Goal: Task Accomplishment & Management: Manage account settings

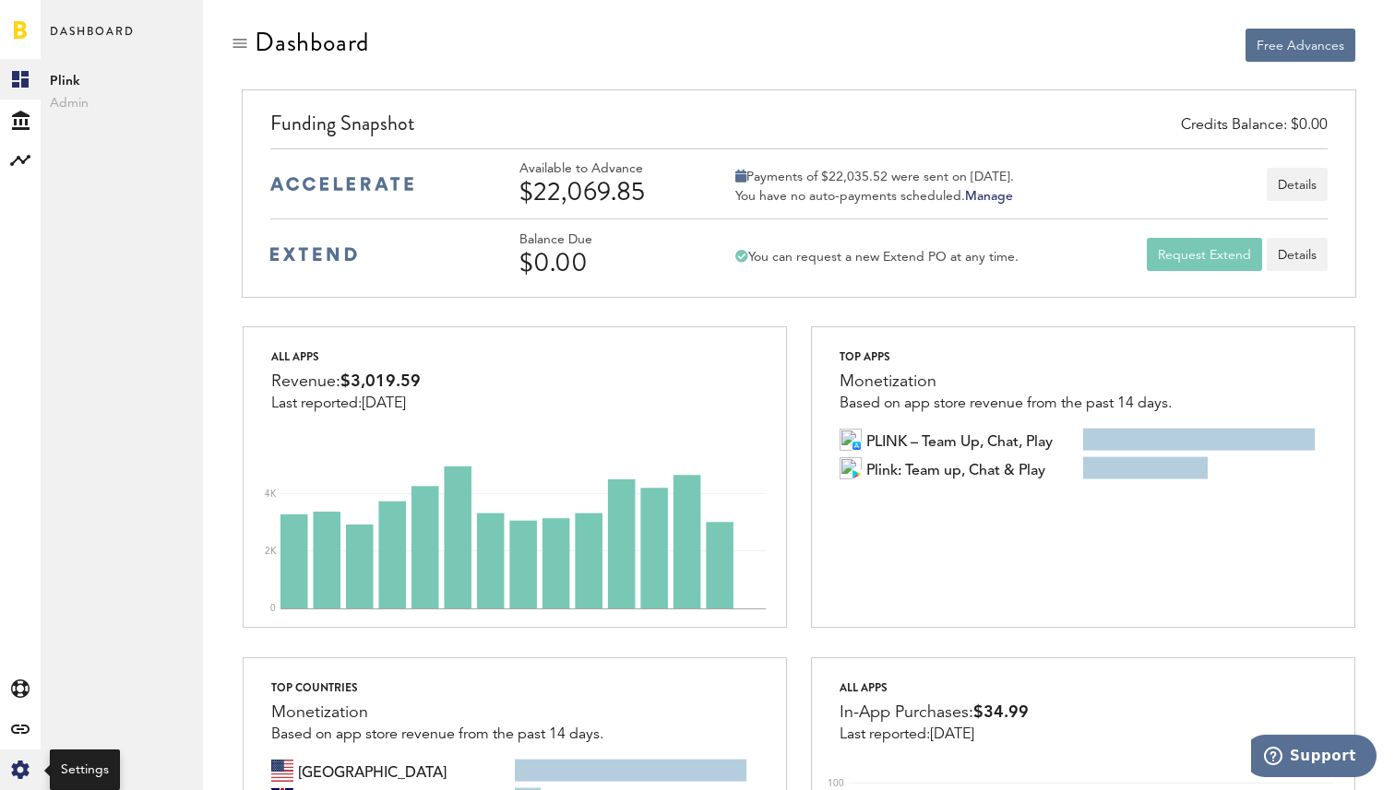
click at [30, 770] on div "Created with Sketch." at bounding box center [20, 770] width 41 height 41
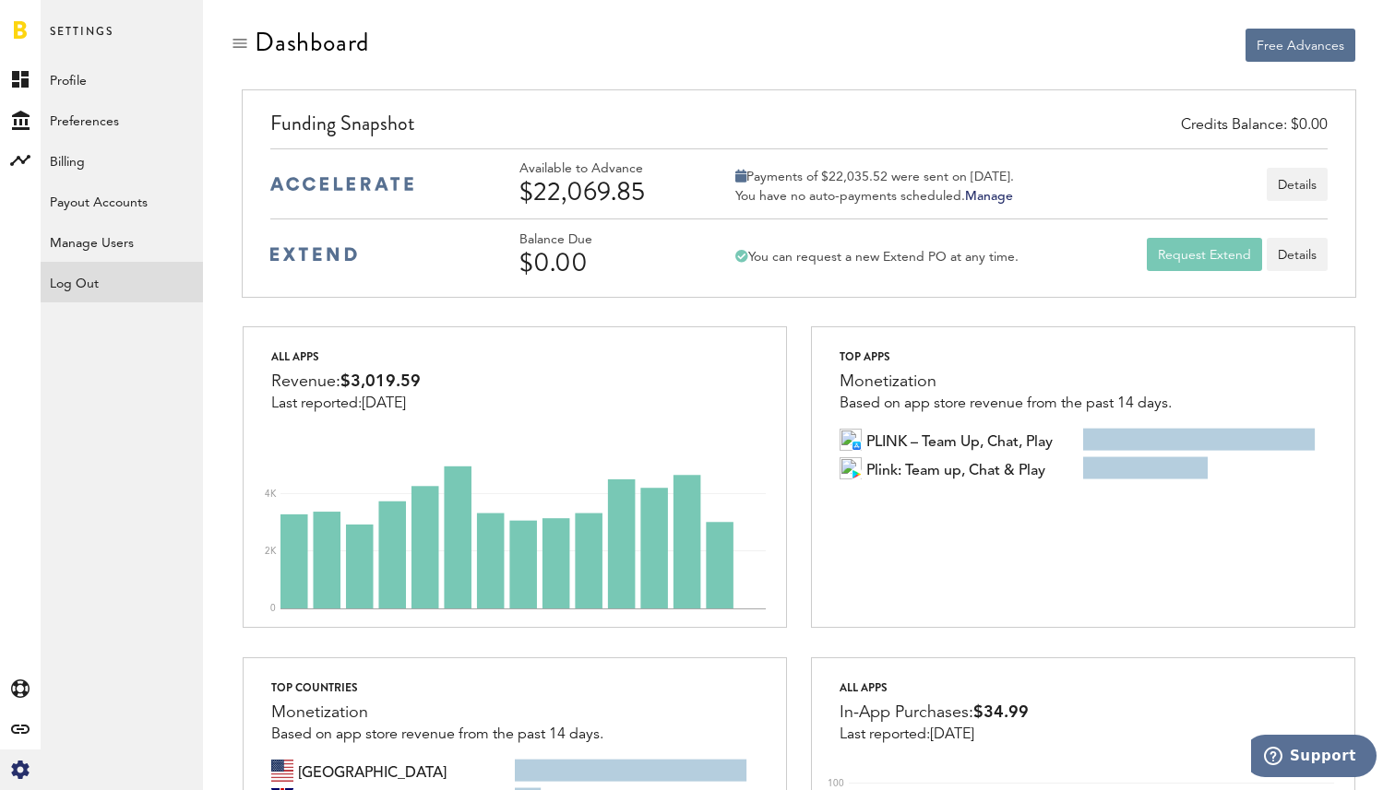
click at [125, 279] on div "Log Out" at bounding box center [122, 278] width 162 height 33
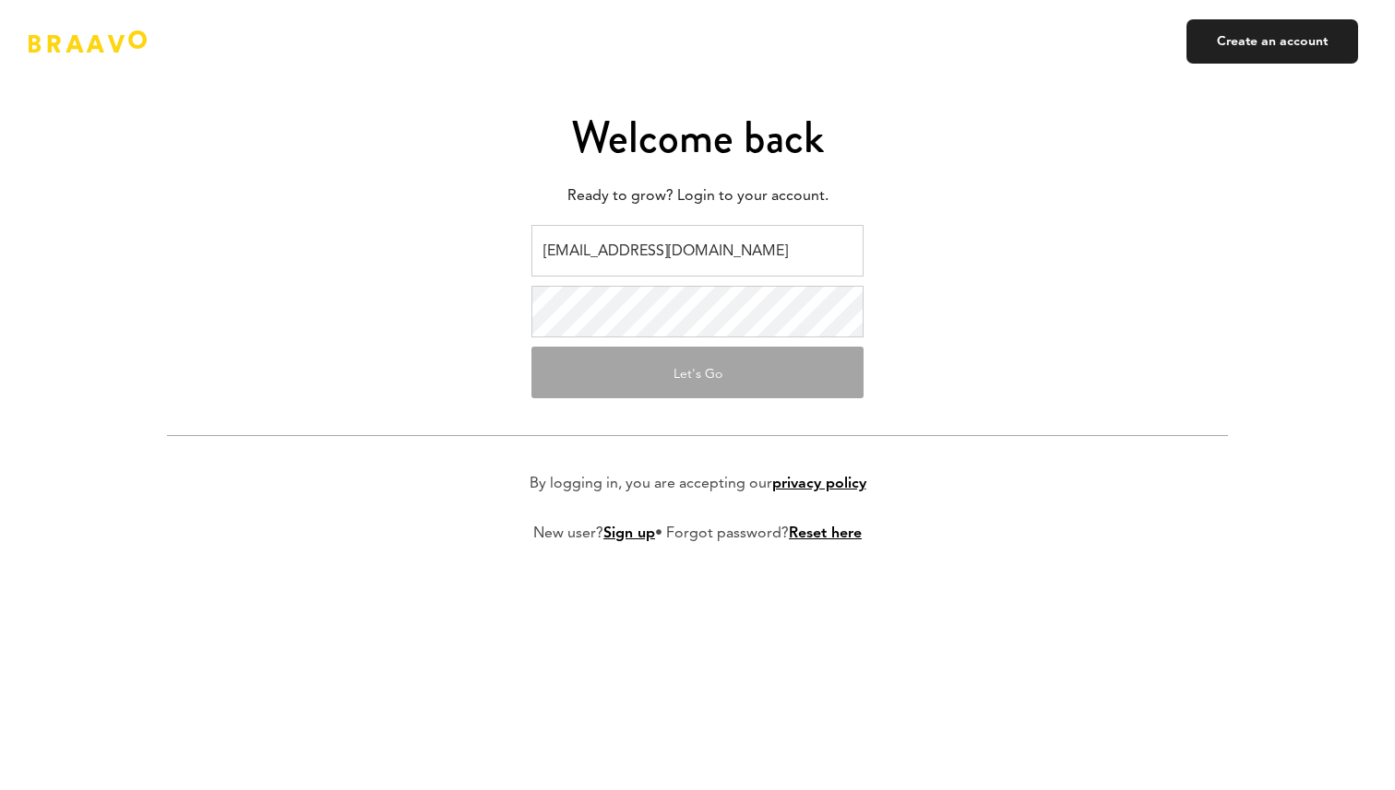
click at [594, 248] on input "ads@plink.tech" at bounding box center [697, 251] width 332 height 52
click at [669, 270] on input "ads@plink.tech" at bounding box center [697, 251] width 332 height 52
type input "[EMAIL_ADDRESS][DOMAIN_NAME]"
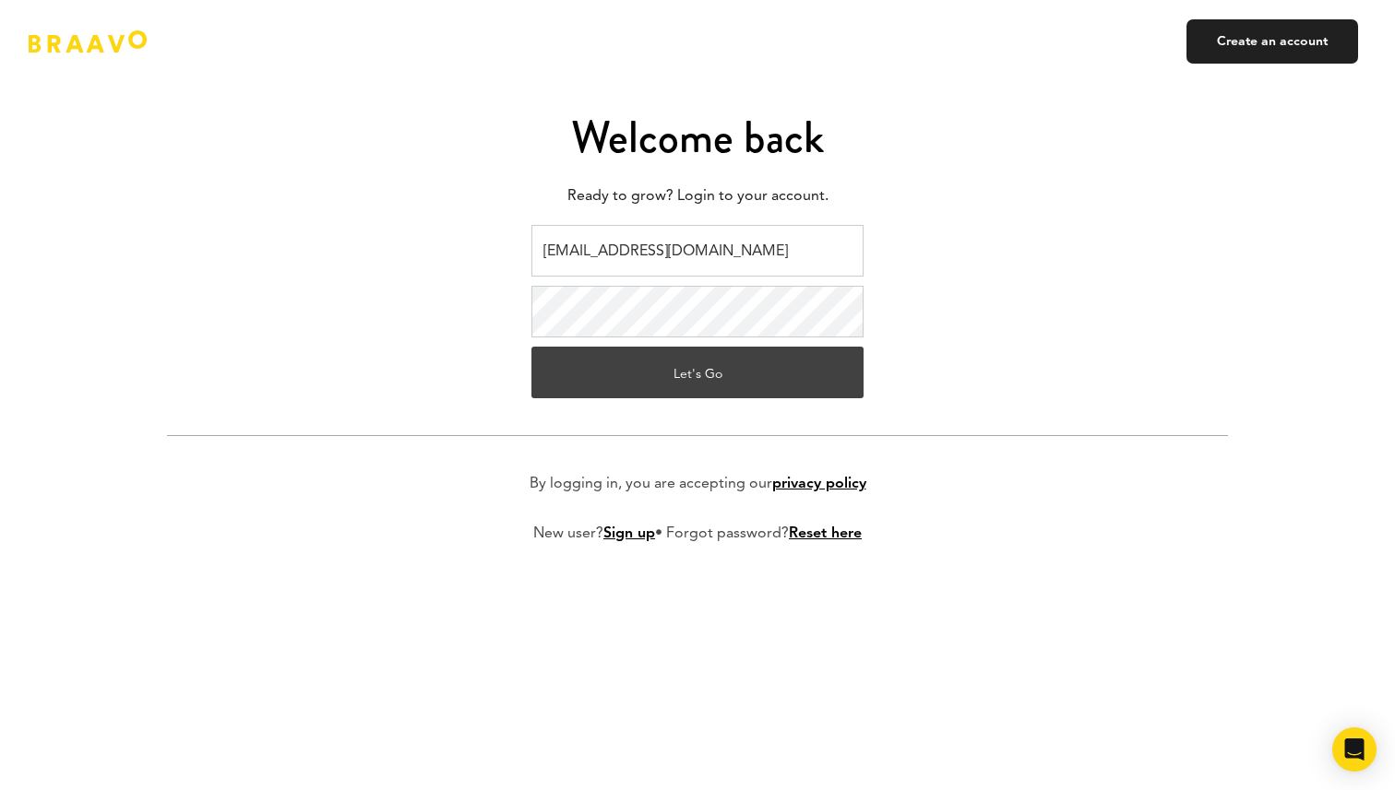
click at [678, 377] on button "Let's Go" at bounding box center [697, 373] width 332 height 52
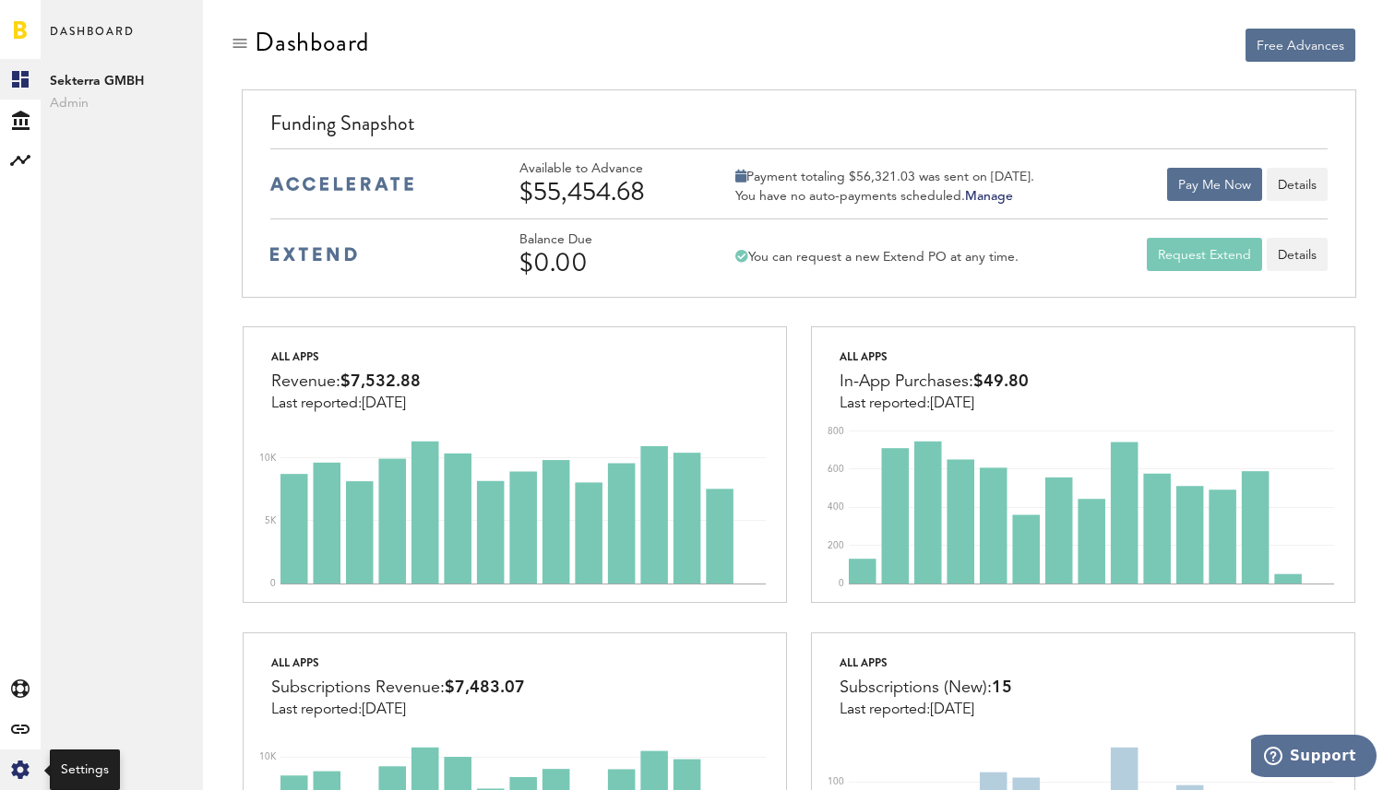
click at [14, 775] on icon at bounding box center [20, 770] width 18 height 18
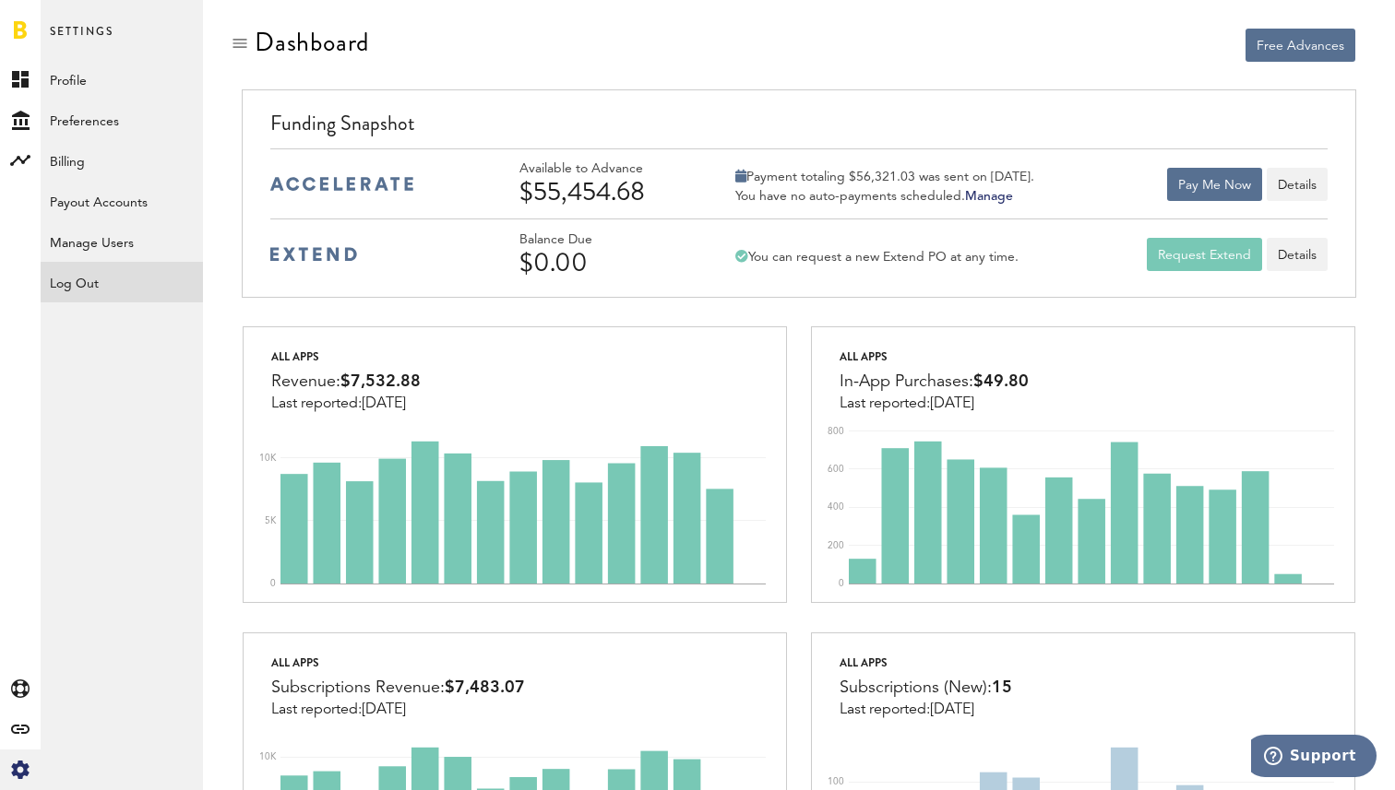
click at [98, 281] on div "Log Out" at bounding box center [122, 278] width 162 height 33
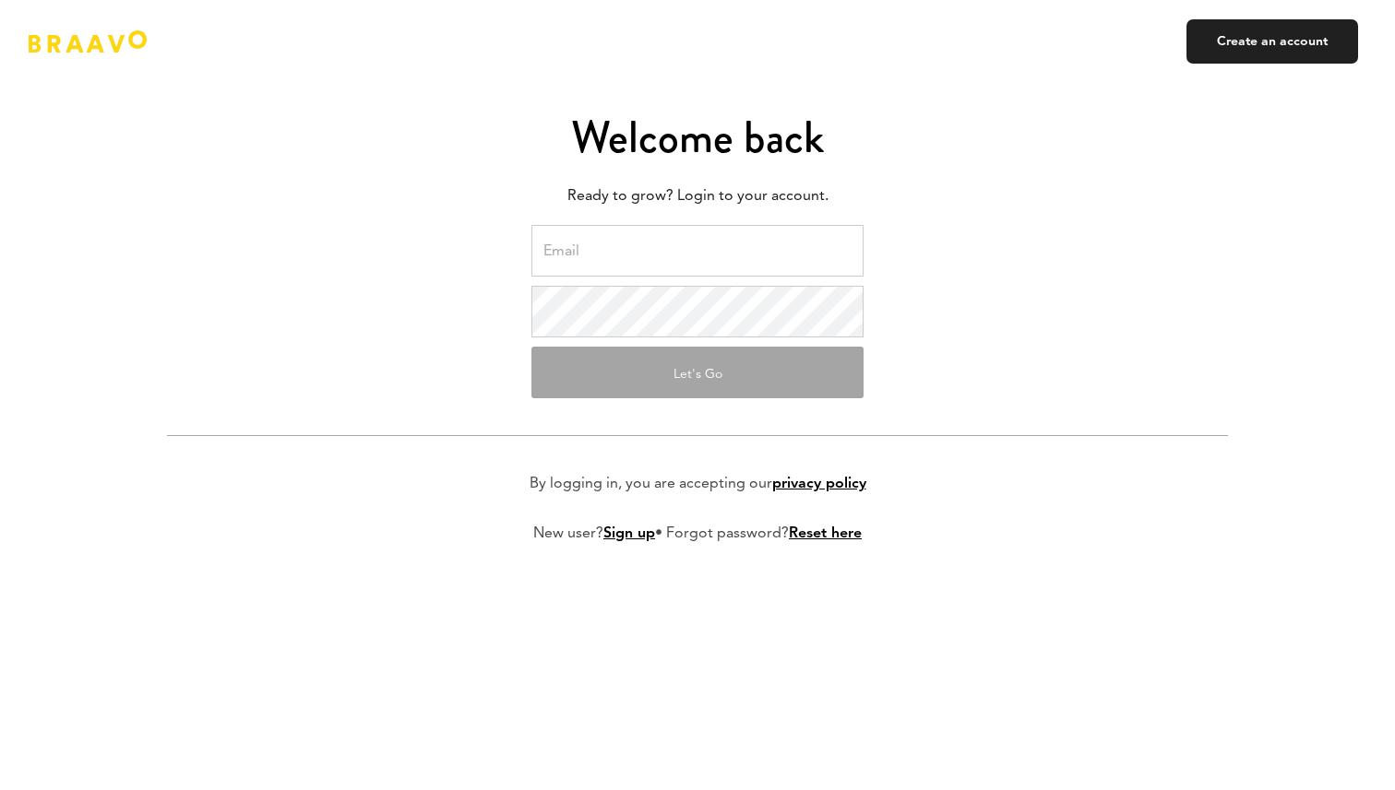
type input "[EMAIL_ADDRESS][DOMAIN_NAME]"
click at [677, 255] on input "[EMAIL_ADDRESS][DOMAIN_NAME]" at bounding box center [697, 251] width 332 height 52
click at [711, 248] on input "[EMAIL_ADDRESS][DOMAIN_NAME]" at bounding box center [697, 251] width 332 height 52
click at [693, 353] on button "Let's Go" at bounding box center [697, 373] width 332 height 52
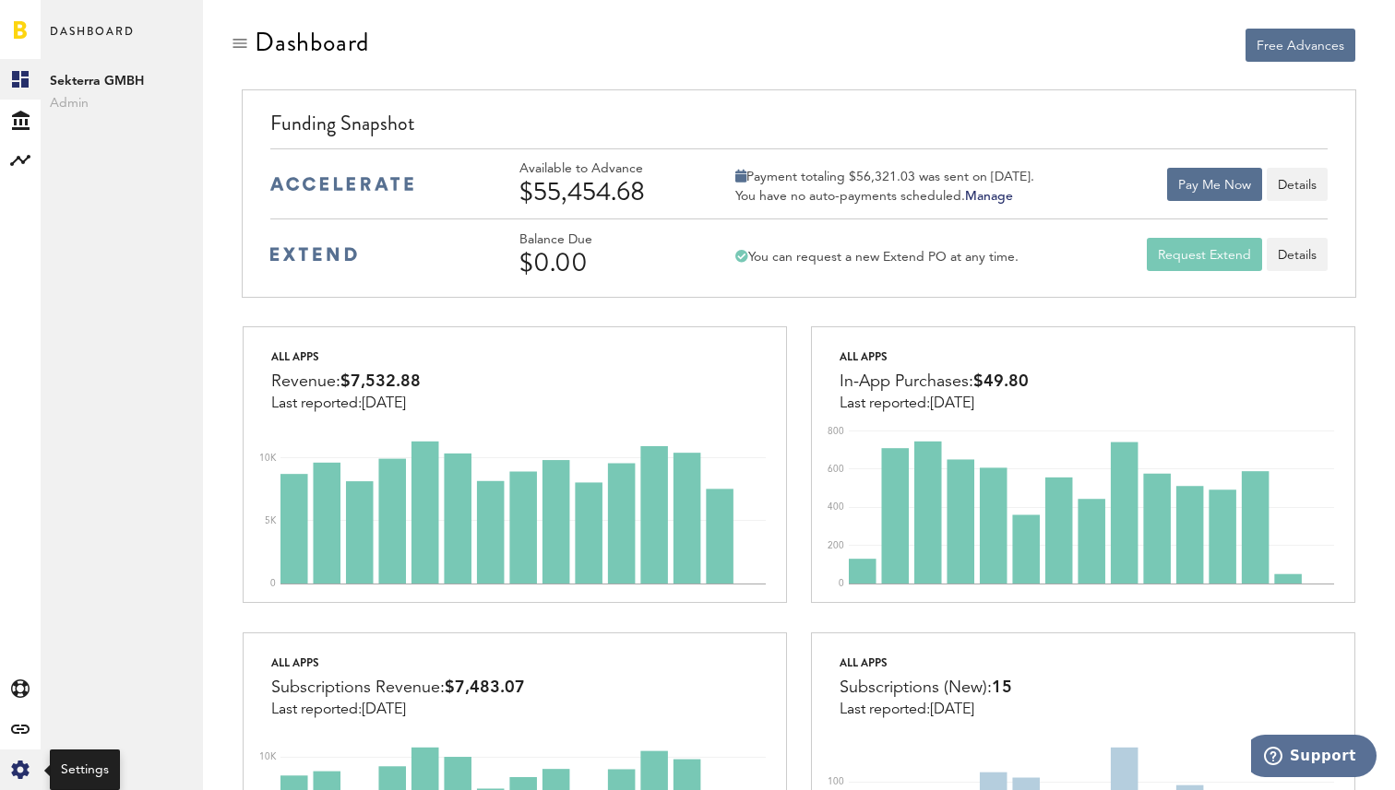
click at [16, 771] on icon at bounding box center [20, 770] width 18 height 18
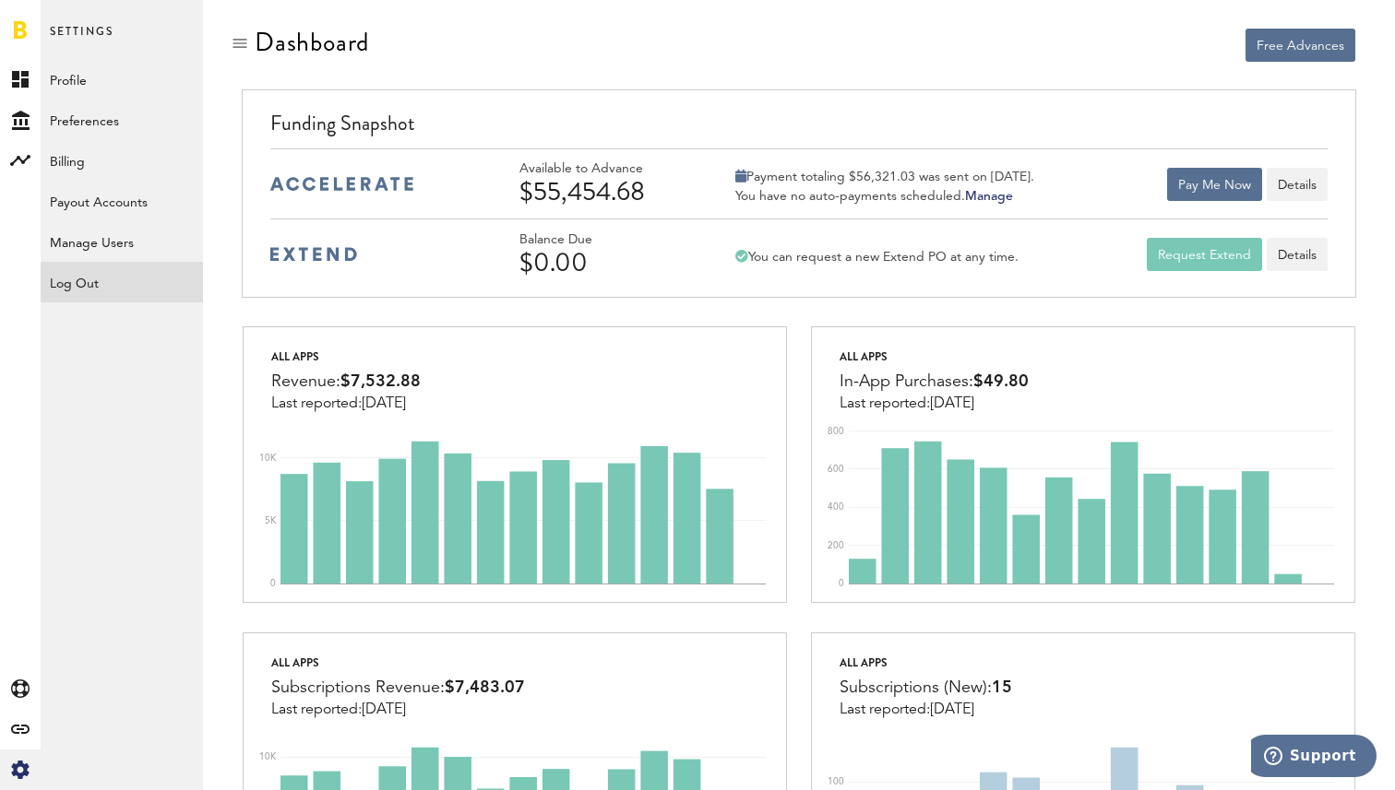
click at [116, 293] on div "Log Out" at bounding box center [122, 278] width 162 height 33
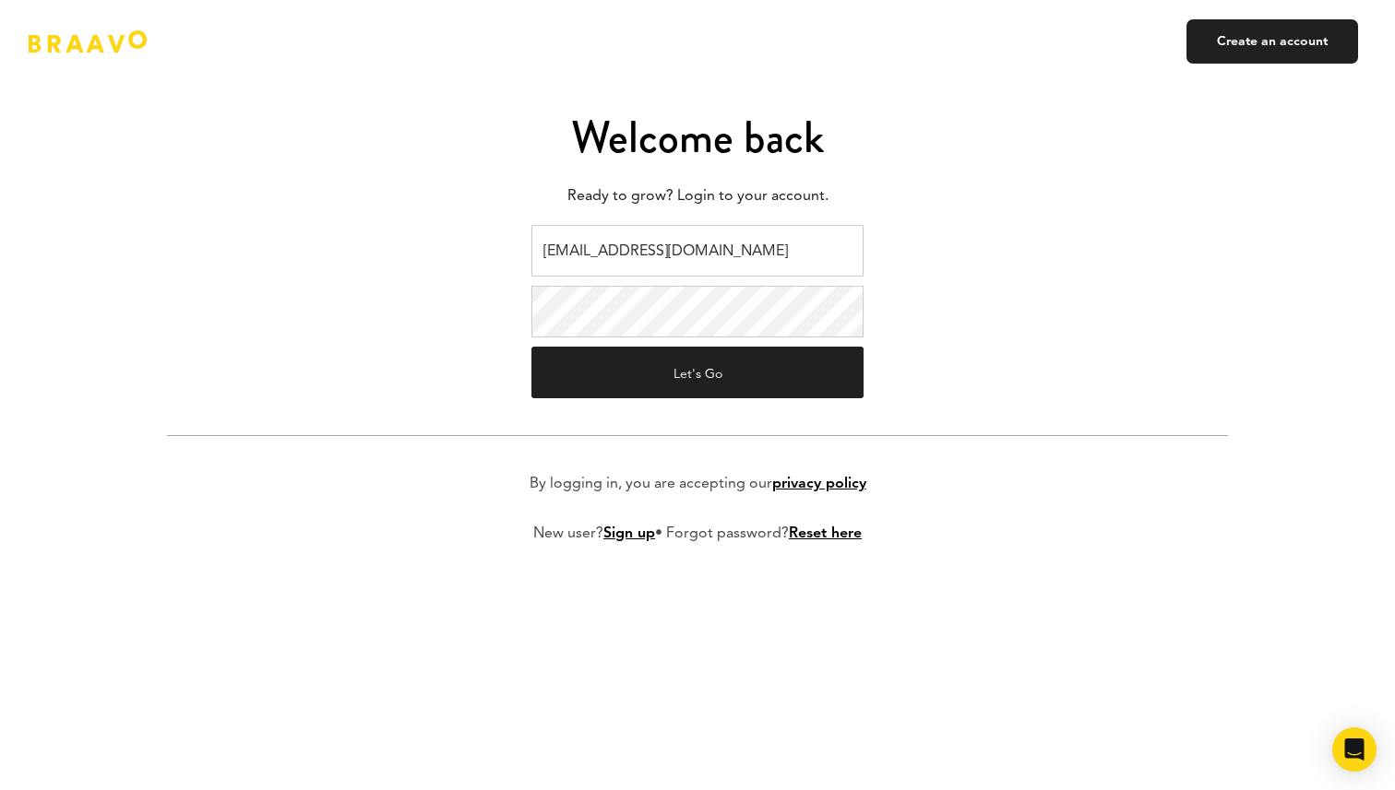
click at [645, 243] on input "braavo@safecalls.live" at bounding box center [697, 251] width 332 height 52
type input "v.kistruga@plink.tech"
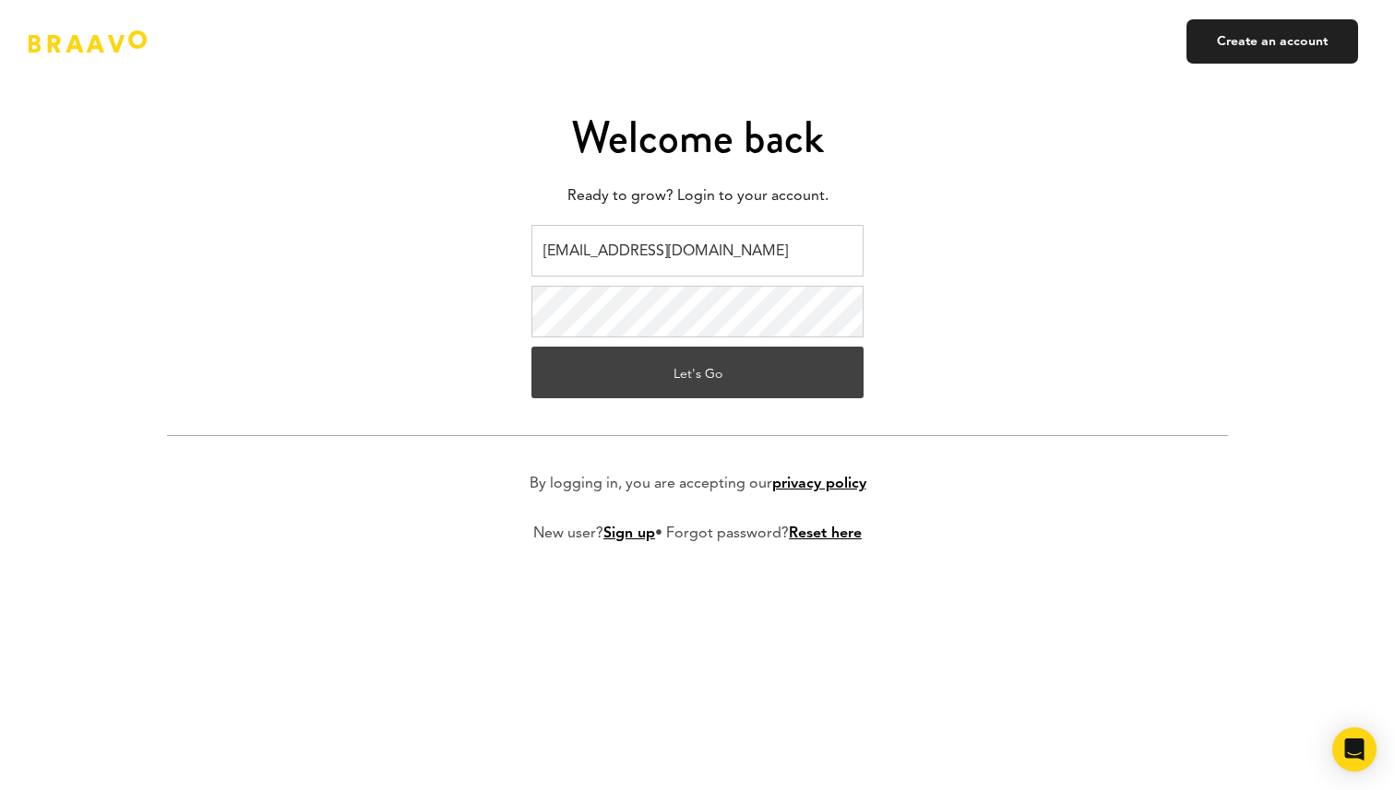
click at [667, 387] on button "Let's Go" at bounding box center [697, 373] width 332 height 52
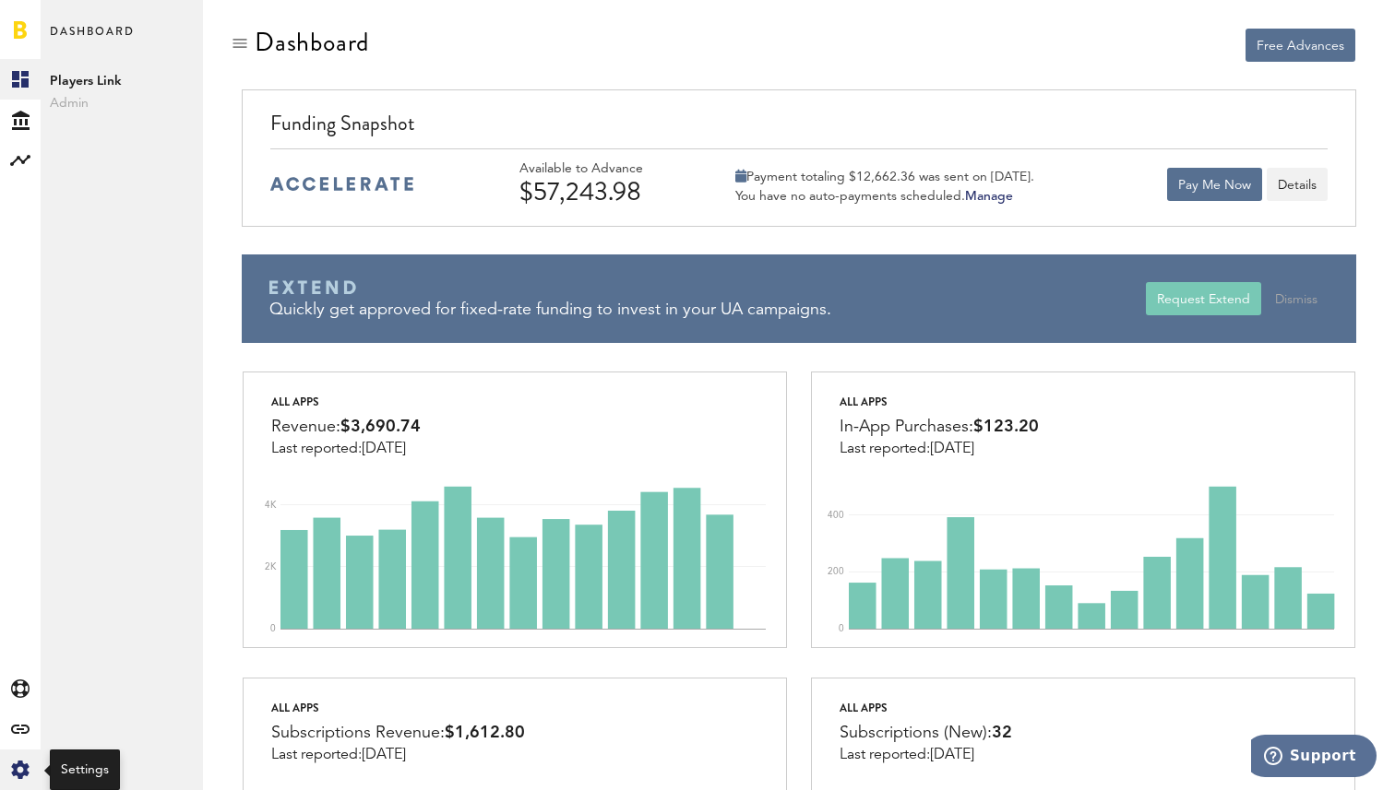
click at [19, 760] on div "Created with Sketch." at bounding box center [20, 770] width 41 height 41
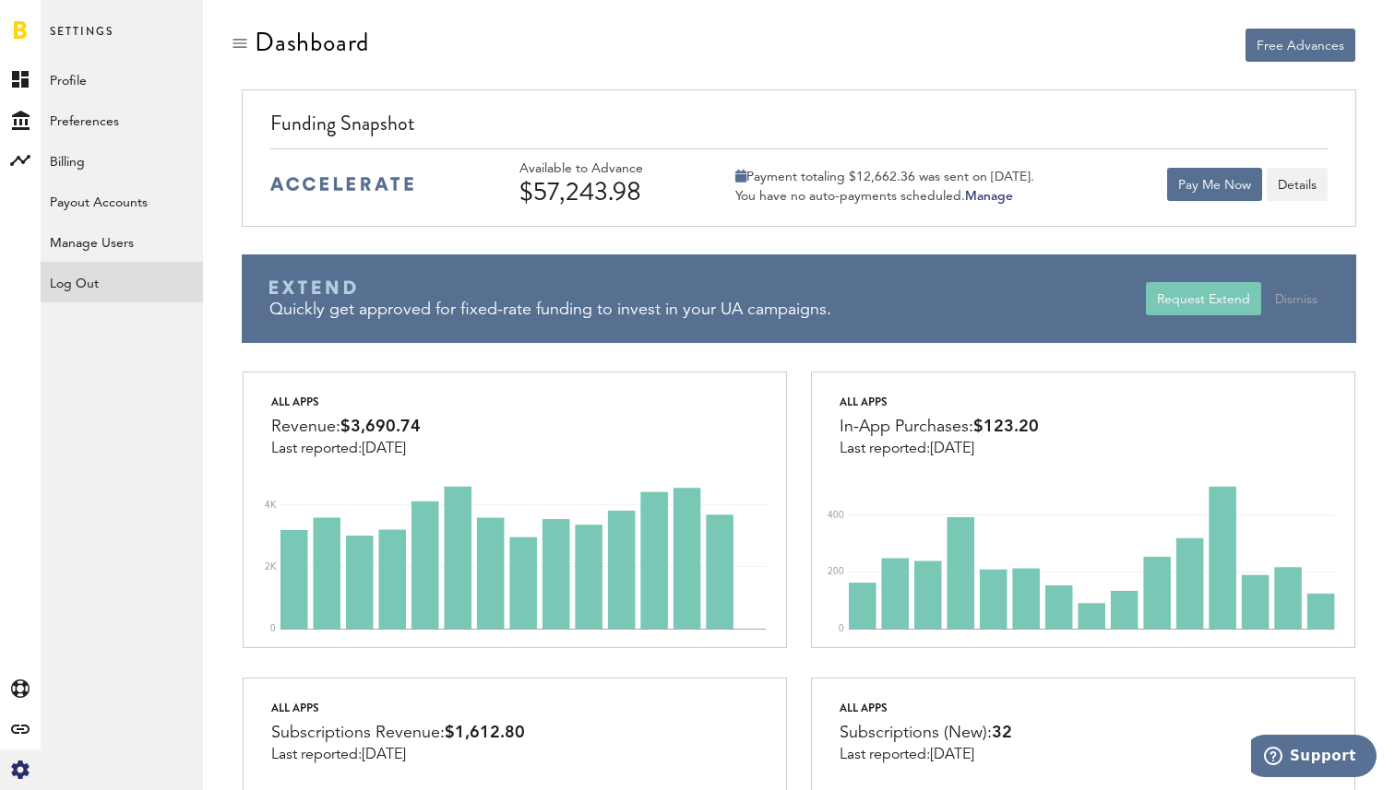
click at [130, 292] on div "Log Out" at bounding box center [122, 278] width 162 height 33
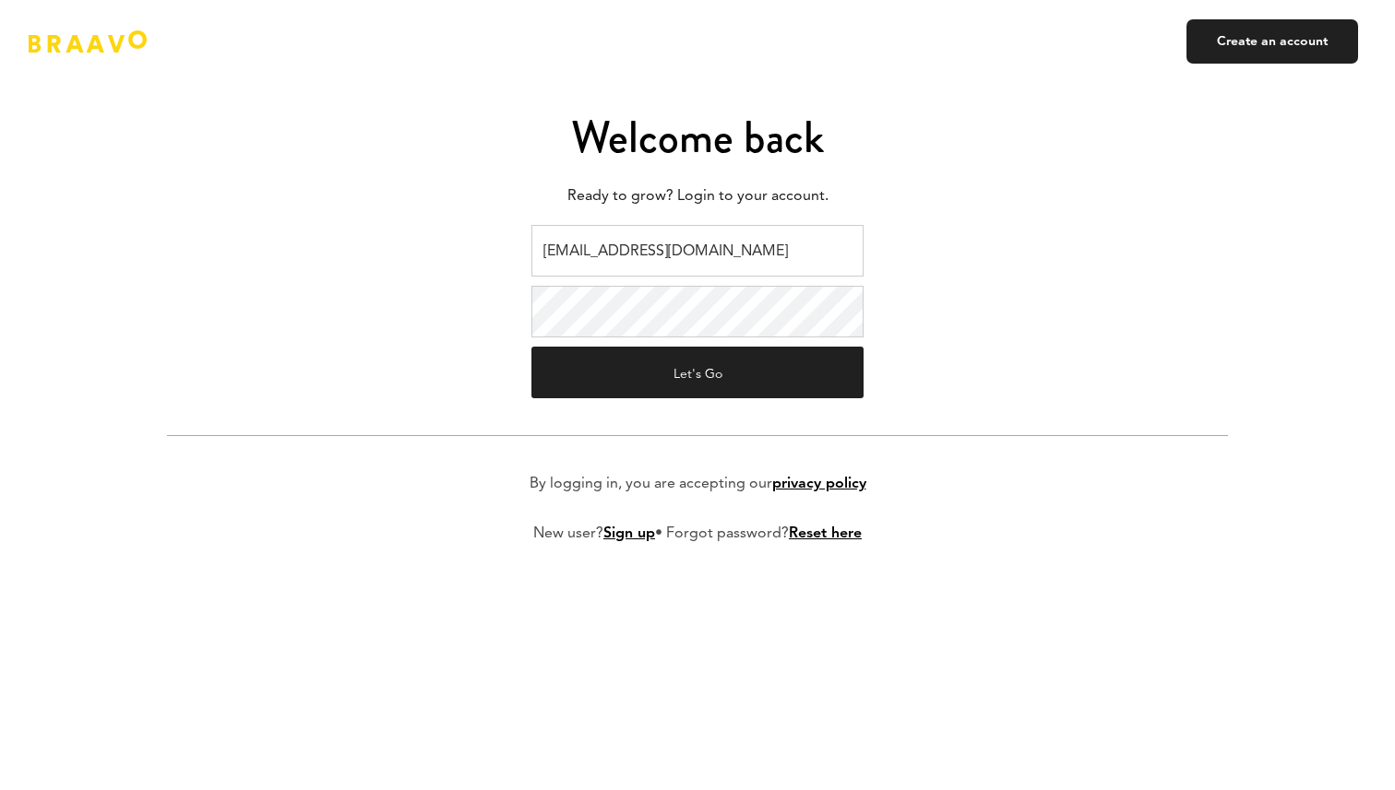
click at [629, 240] on input "[EMAIL_ADDRESS][DOMAIN_NAME]" at bounding box center [697, 251] width 332 height 52
type input "ads@plink.tech"
click at [660, 274] on input "ads@plink.tech" at bounding box center [697, 251] width 332 height 52
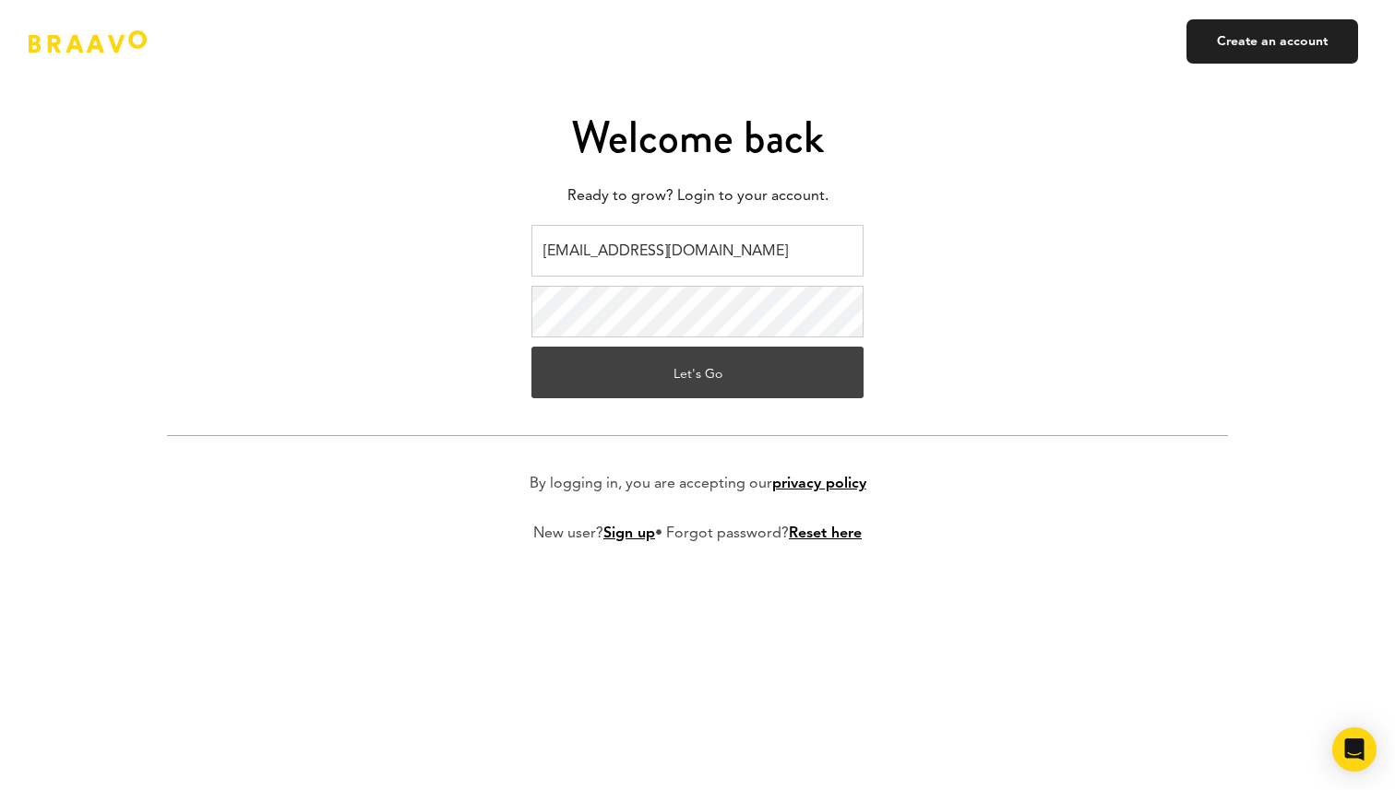
click at [674, 368] on button "Let's Go" at bounding box center [697, 373] width 332 height 52
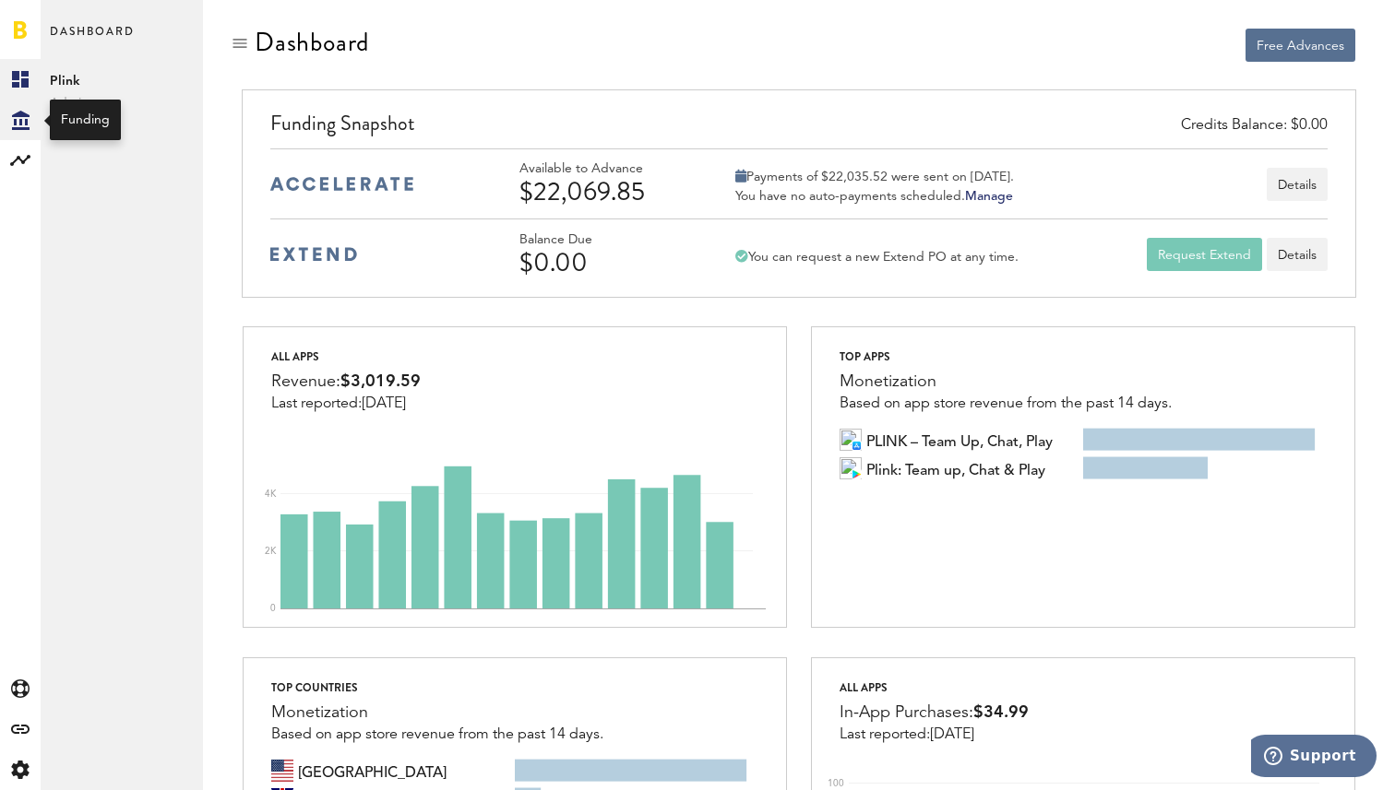
click at [29, 113] on div "Created with Sketch." at bounding box center [20, 120] width 41 height 41
click at [99, 109] on link "Transactions" at bounding box center [122, 120] width 162 height 41
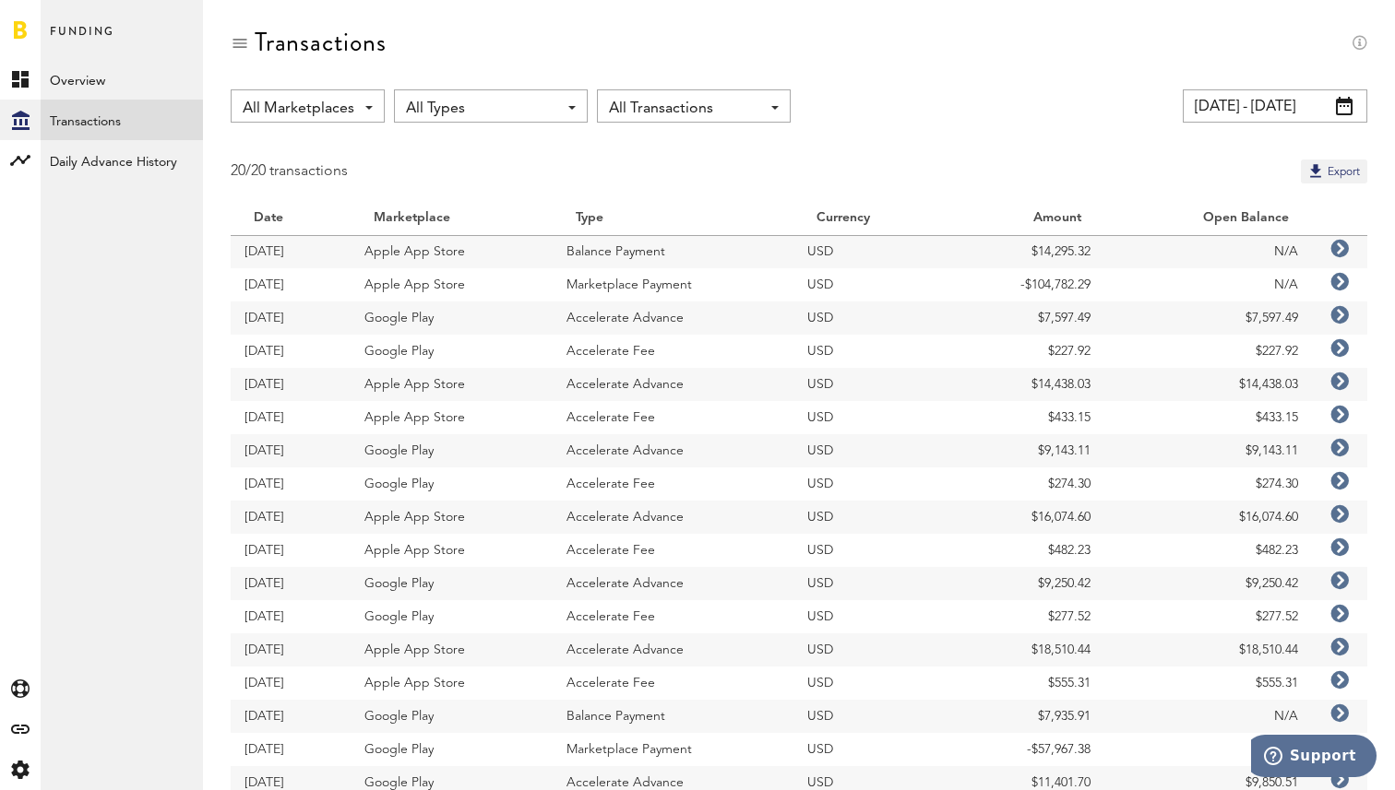
click at [477, 109] on span "All Types" at bounding box center [481, 108] width 151 height 31
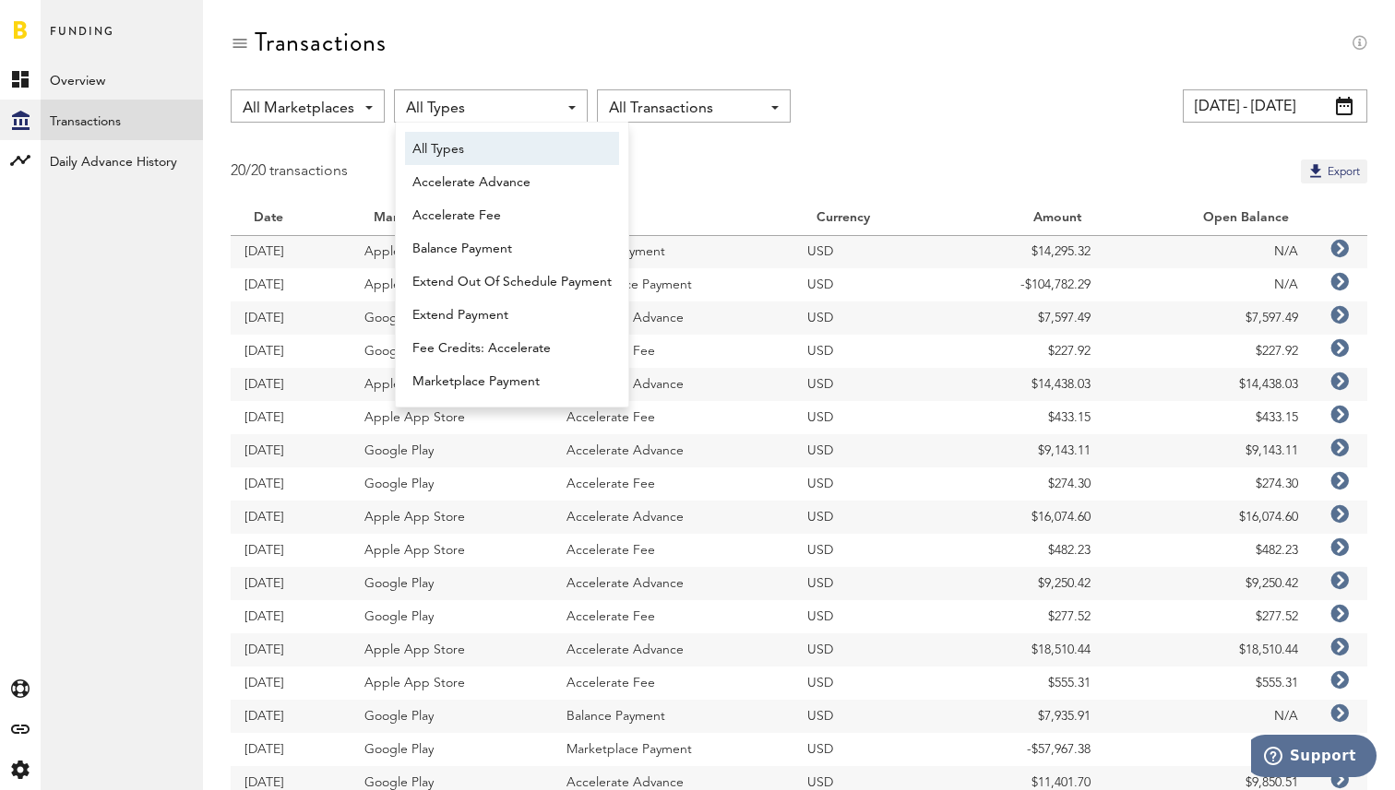
click at [750, 160] on div "20/20 transactions Export" at bounding box center [799, 172] width 1136 height 24
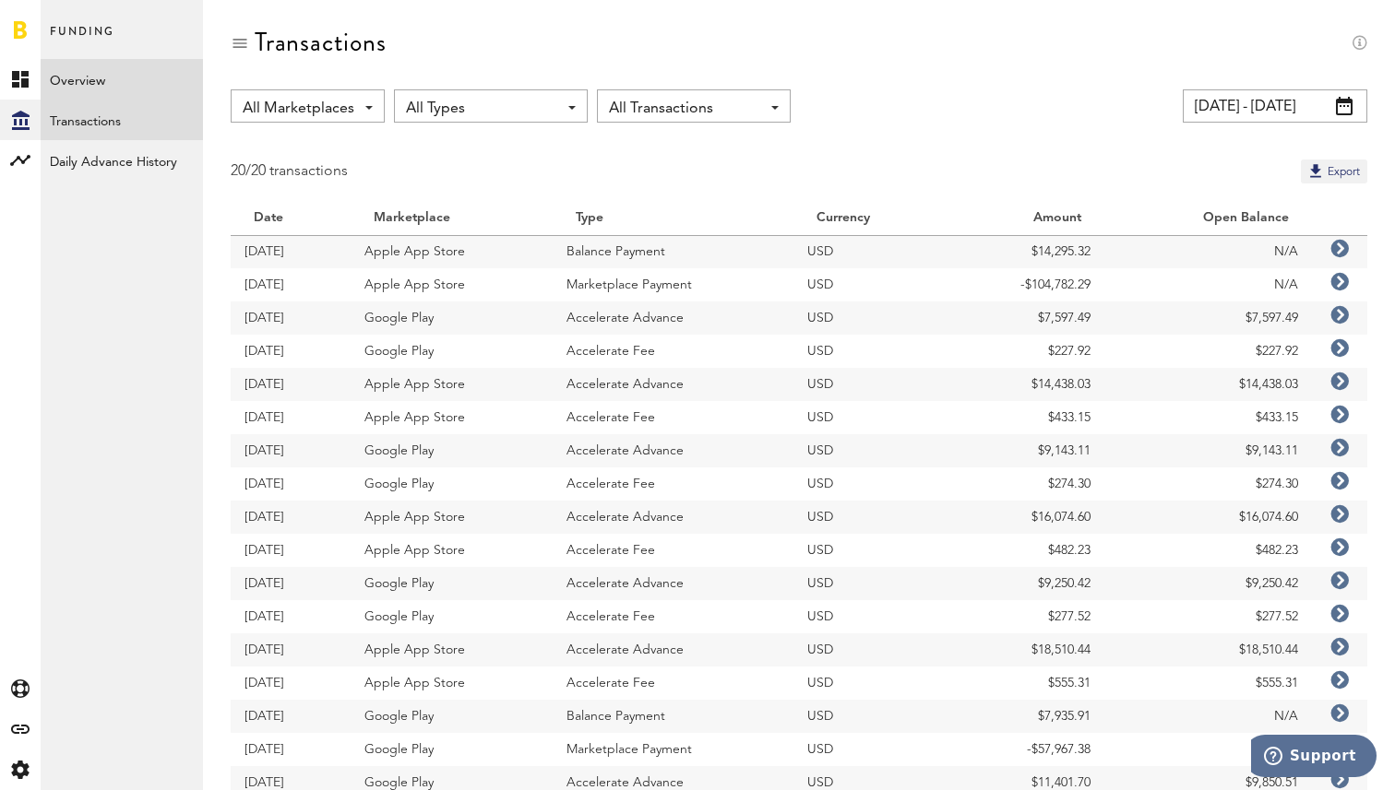
click at [118, 78] on link "Overview" at bounding box center [122, 79] width 162 height 41
